Goal: Transaction & Acquisition: Purchase product/service

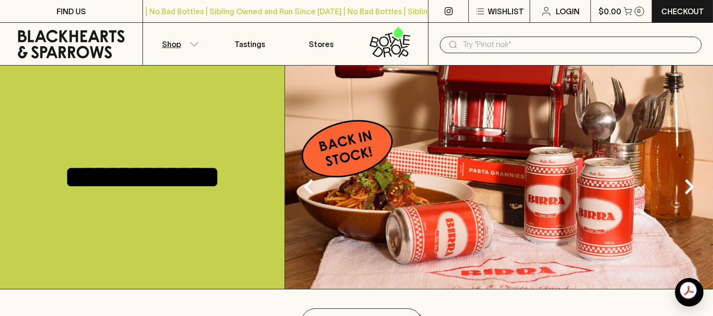
click at [188, 41] on button "Shop" at bounding box center [178, 44] width 71 height 42
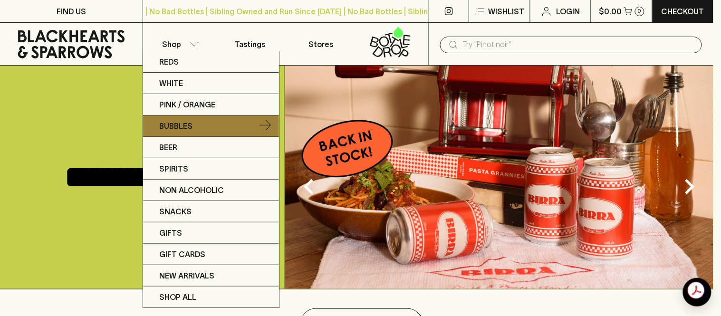
click at [191, 124] on p "Bubbles" at bounding box center [175, 125] width 33 height 11
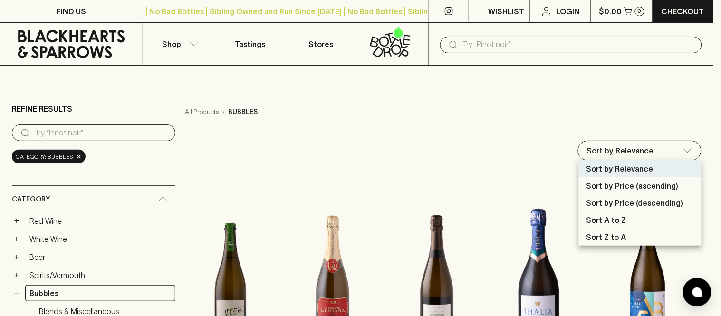
click at [638, 185] on p "Sort by Price (ascending)" at bounding box center [632, 185] width 92 height 11
type input "price:asc"
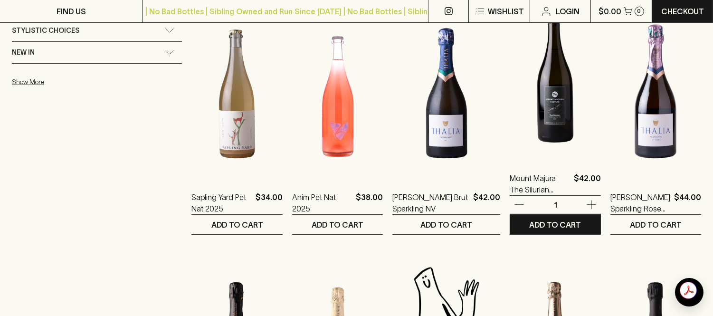
scroll to position [686, 0]
